Goal: Register for event/course

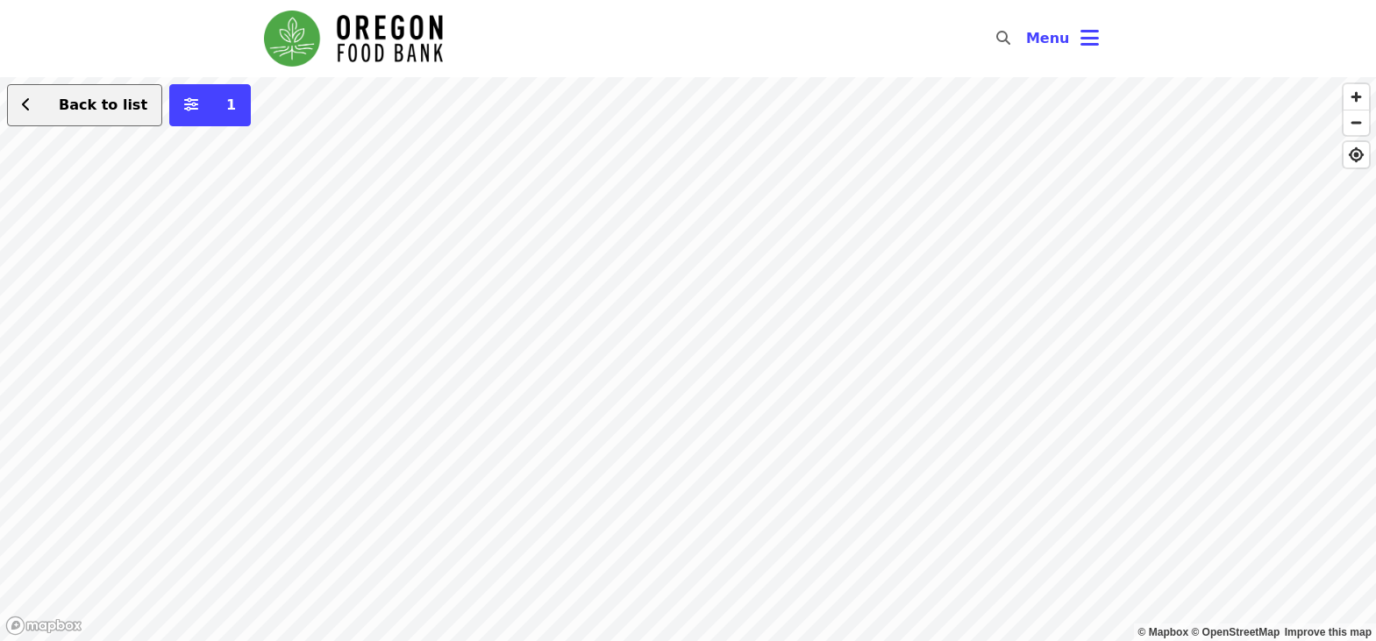
click at [54, 111] on span "Back to list" at bounding box center [94, 105] width 106 height 21
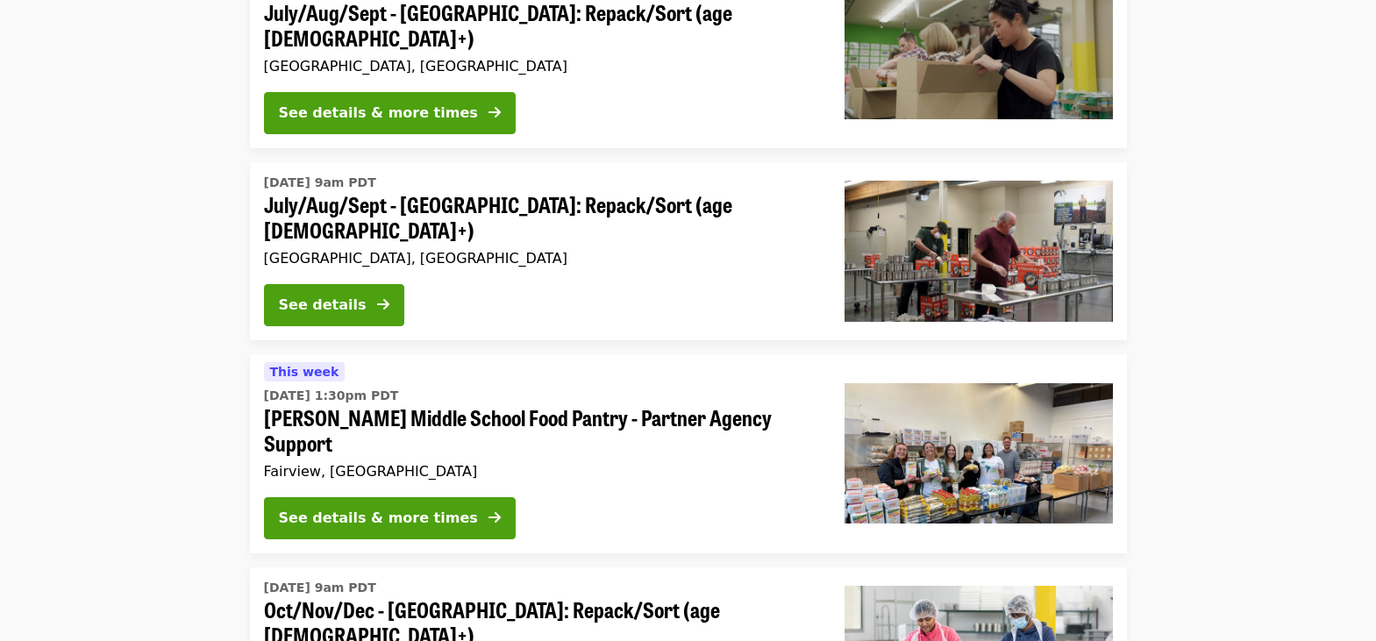
scroll to position [2958, 0]
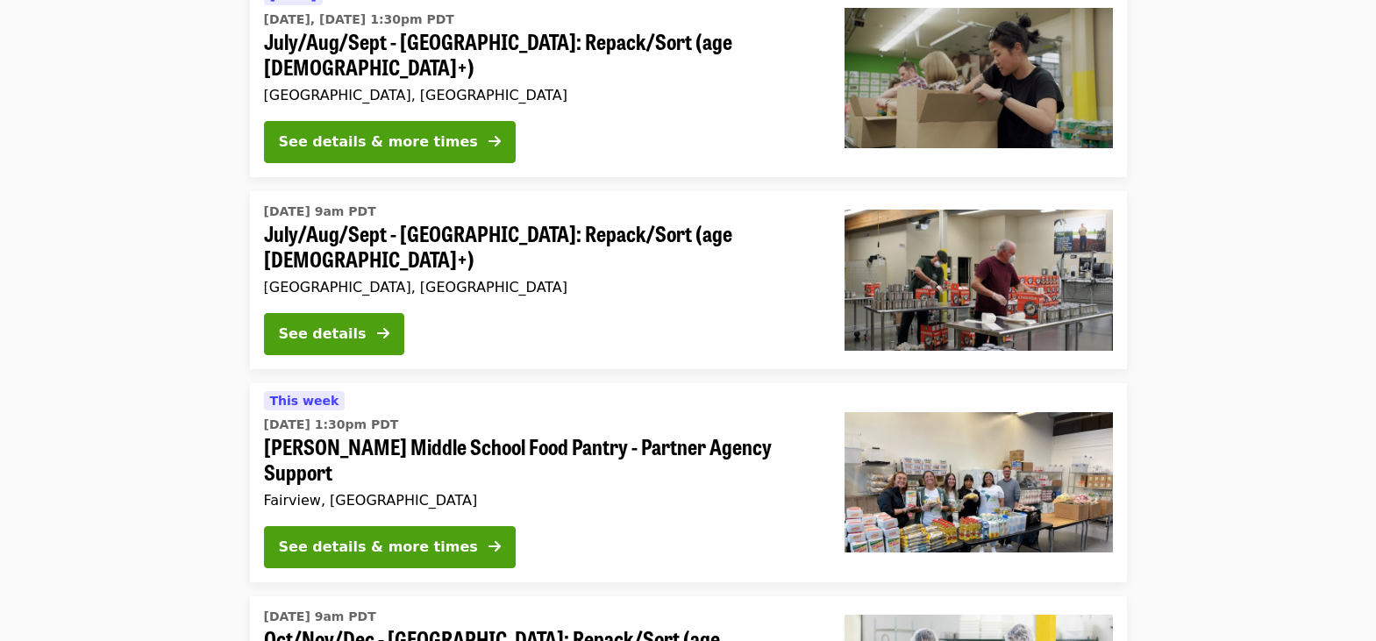
click at [953, 412] on img at bounding box center [979, 482] width 268 height 140
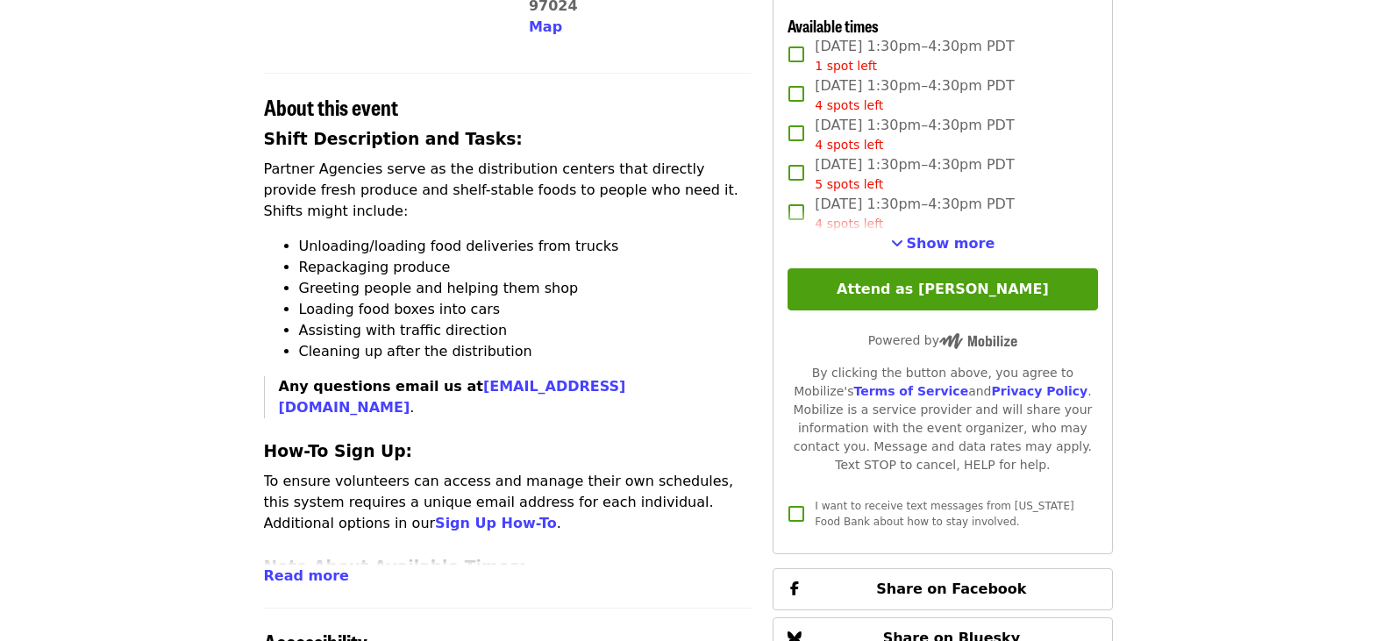
scroll to position [614, 0]
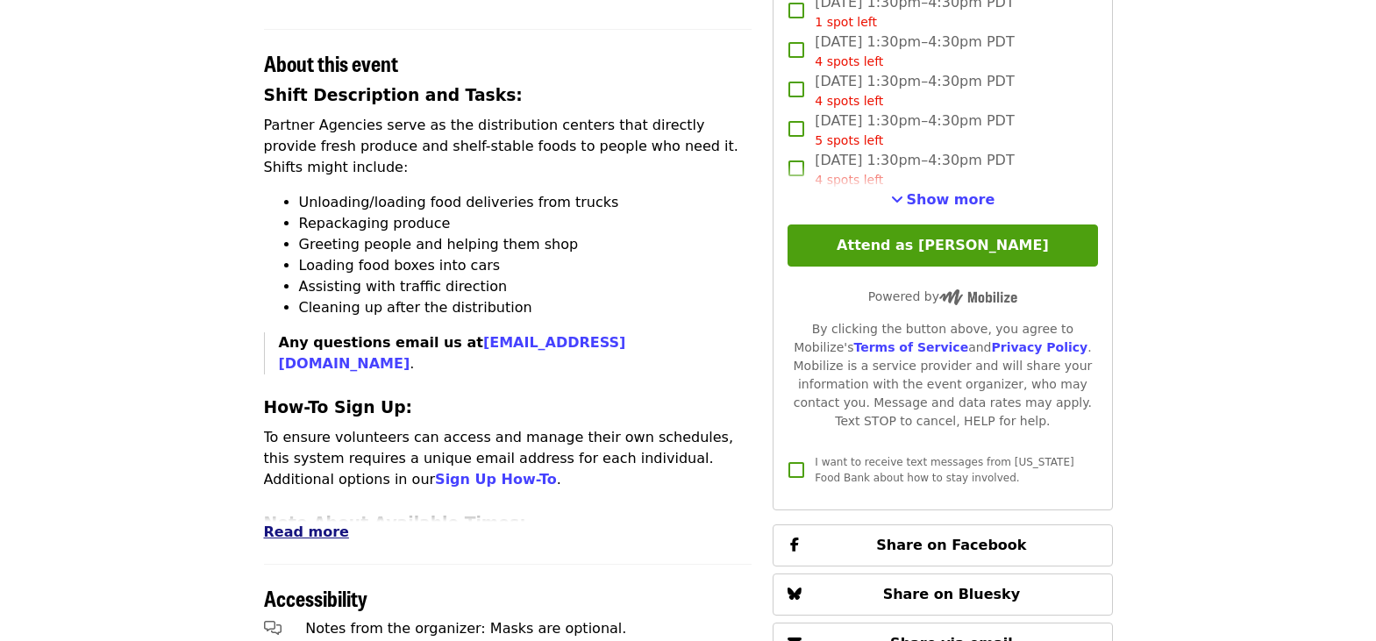
click at [311, 524] on span "Read more" at bounding box center [306, 532] width 85 height 17
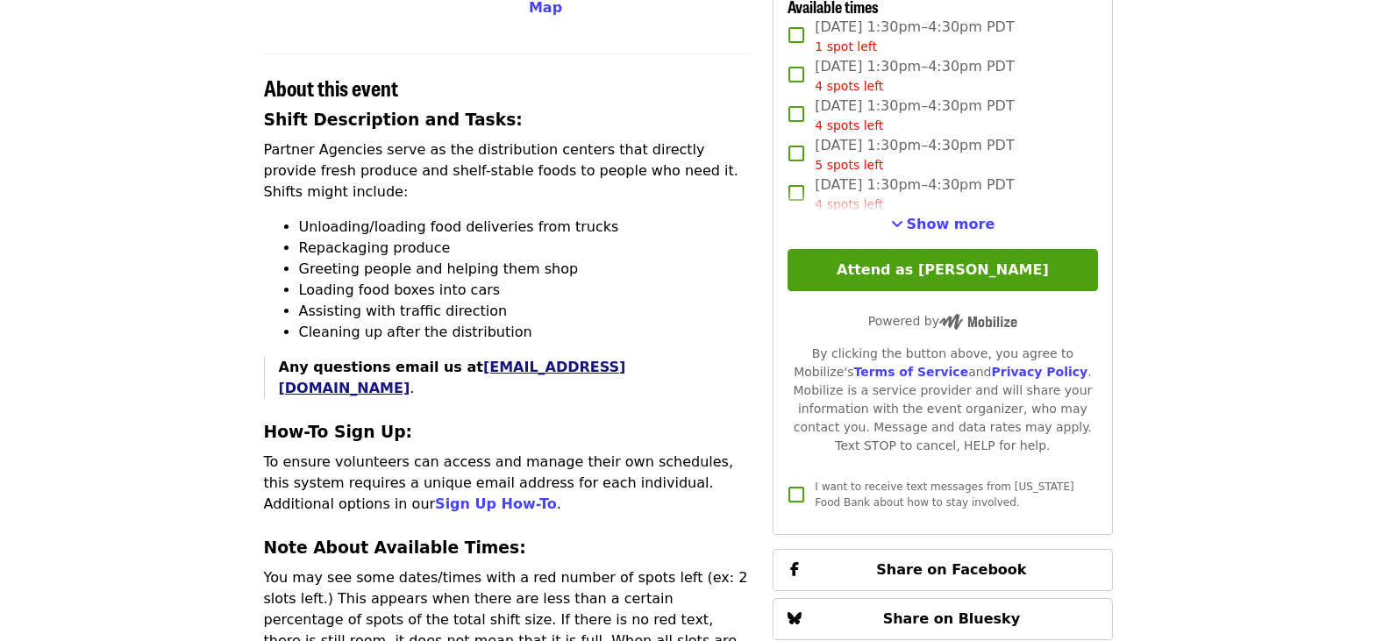
scroll to position [175, 0]
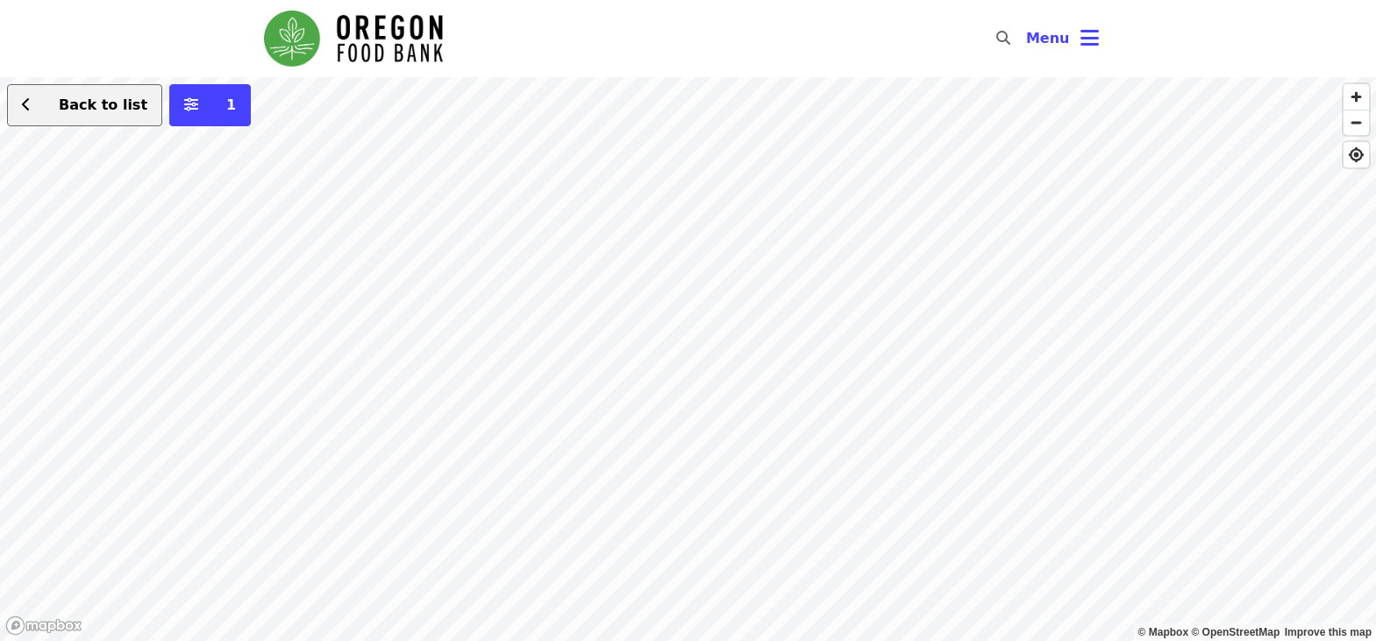
click at [116, 109] on span "Back to list" at bounding box center [103, 104] width 89 height 17
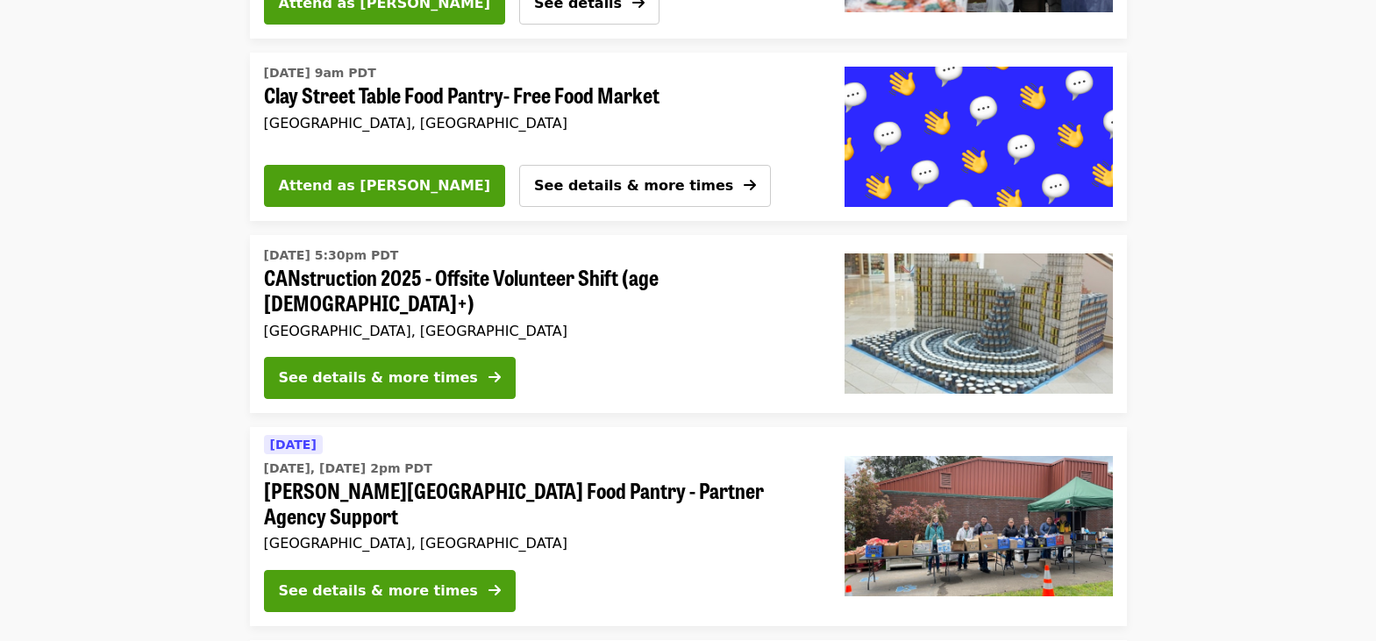
scroll to position [351, 0]
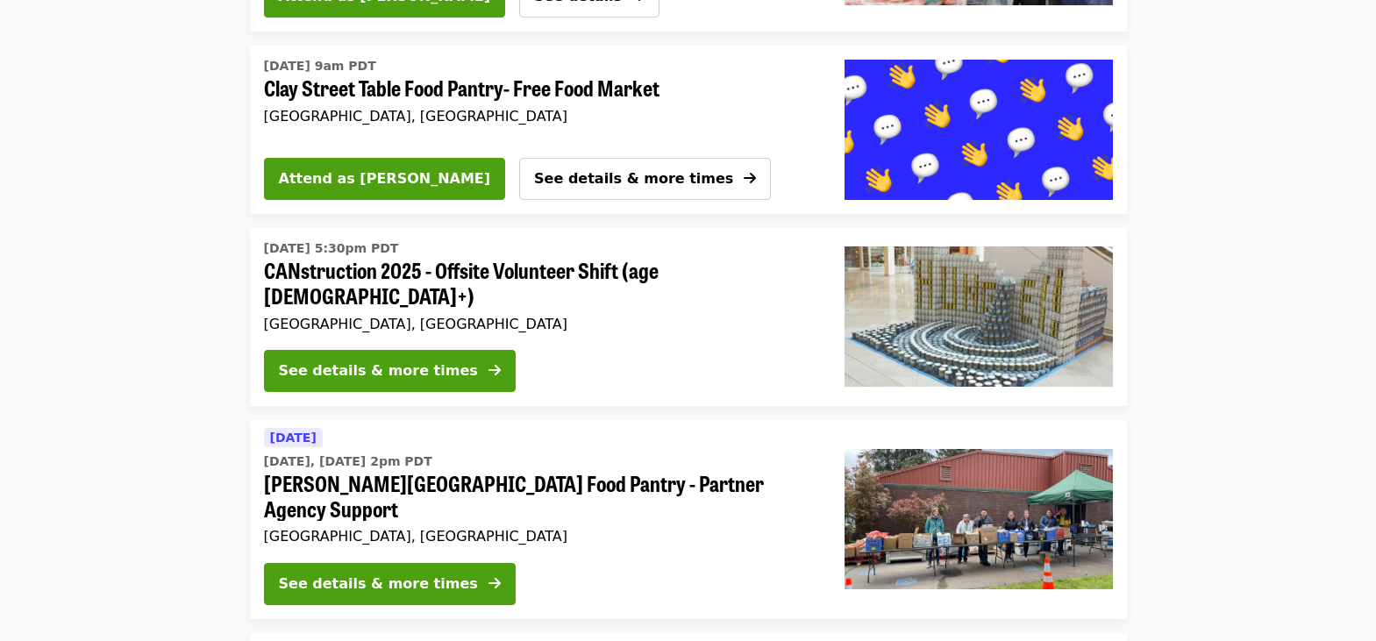
click at [539, 271] on span "CANstruction 2025 - Offsite Volunteer Shift (age 16+)" at bounding box center [540, 283] width 553 height 51
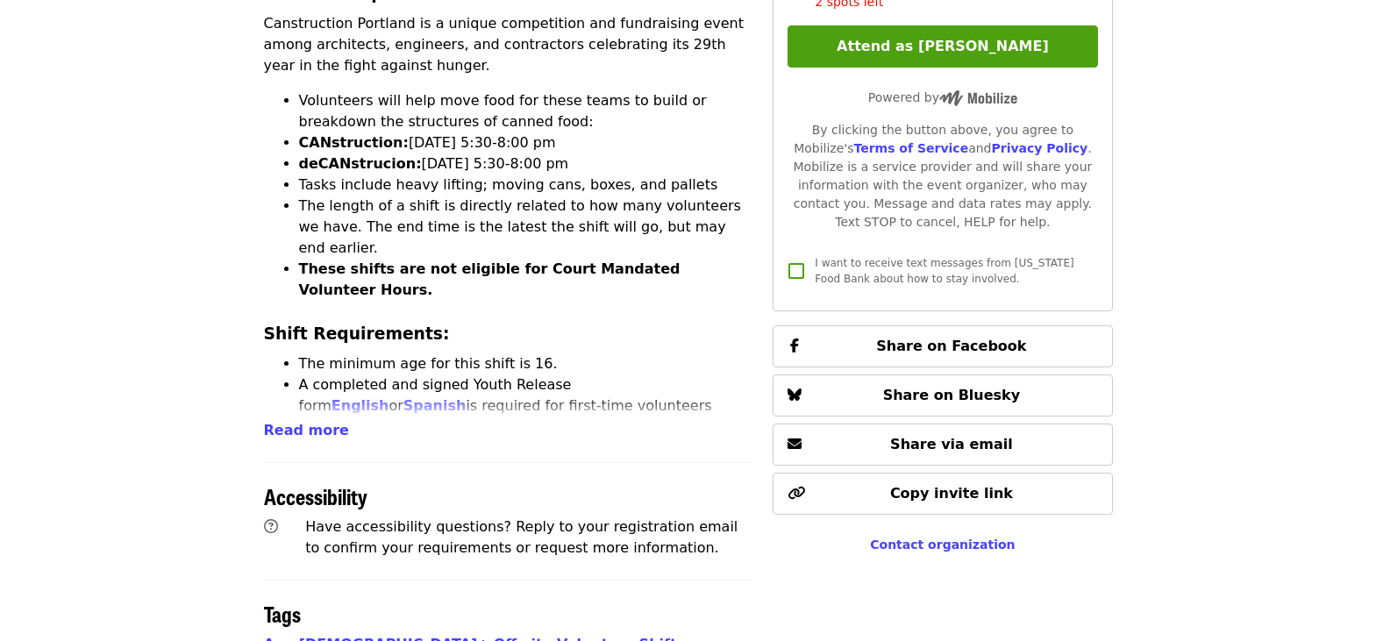
scroll to position [702, 0]
